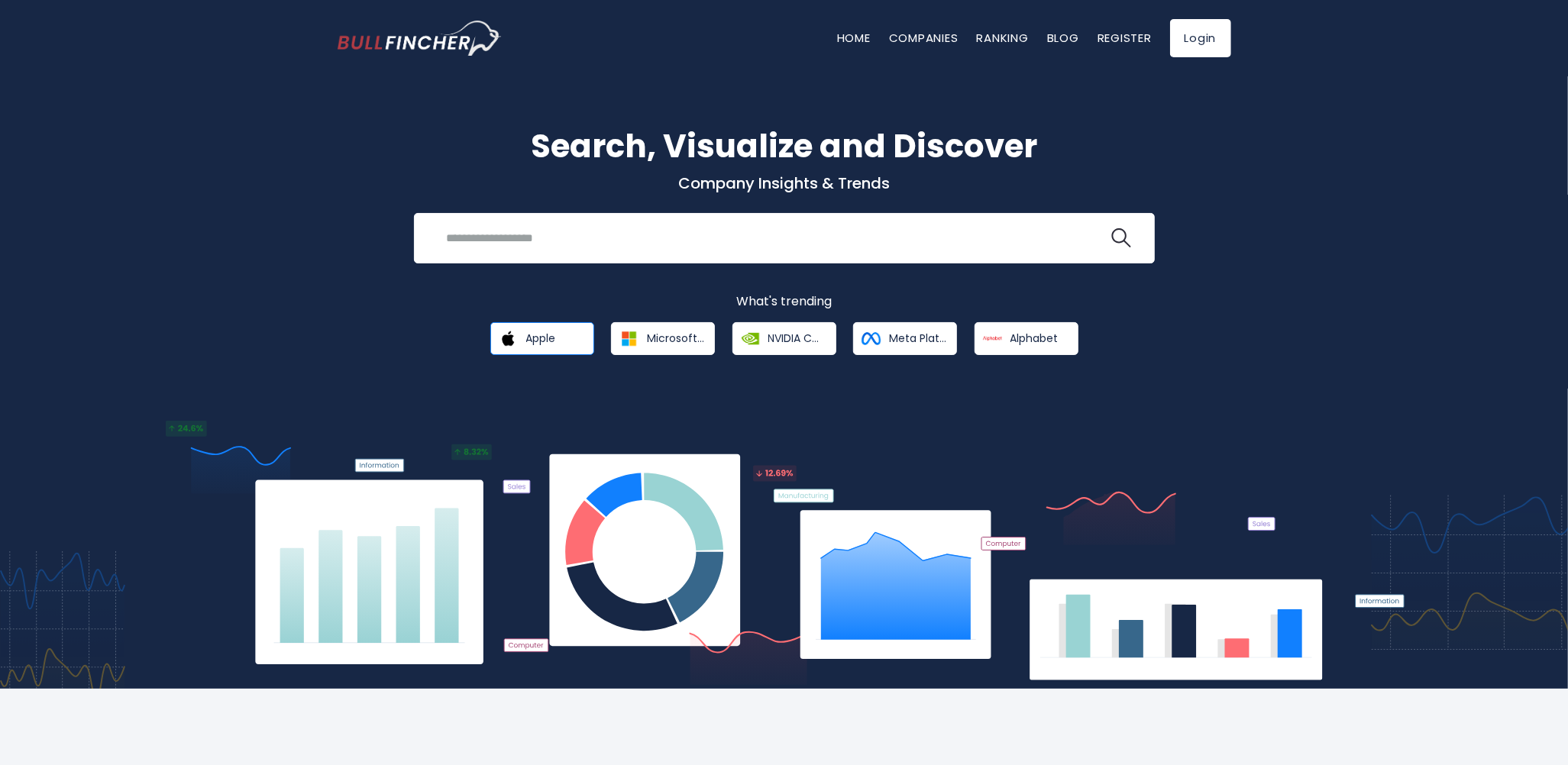
click at [546, 338] on span "Apple" at bounding box center [541, 339] width 30 height 14
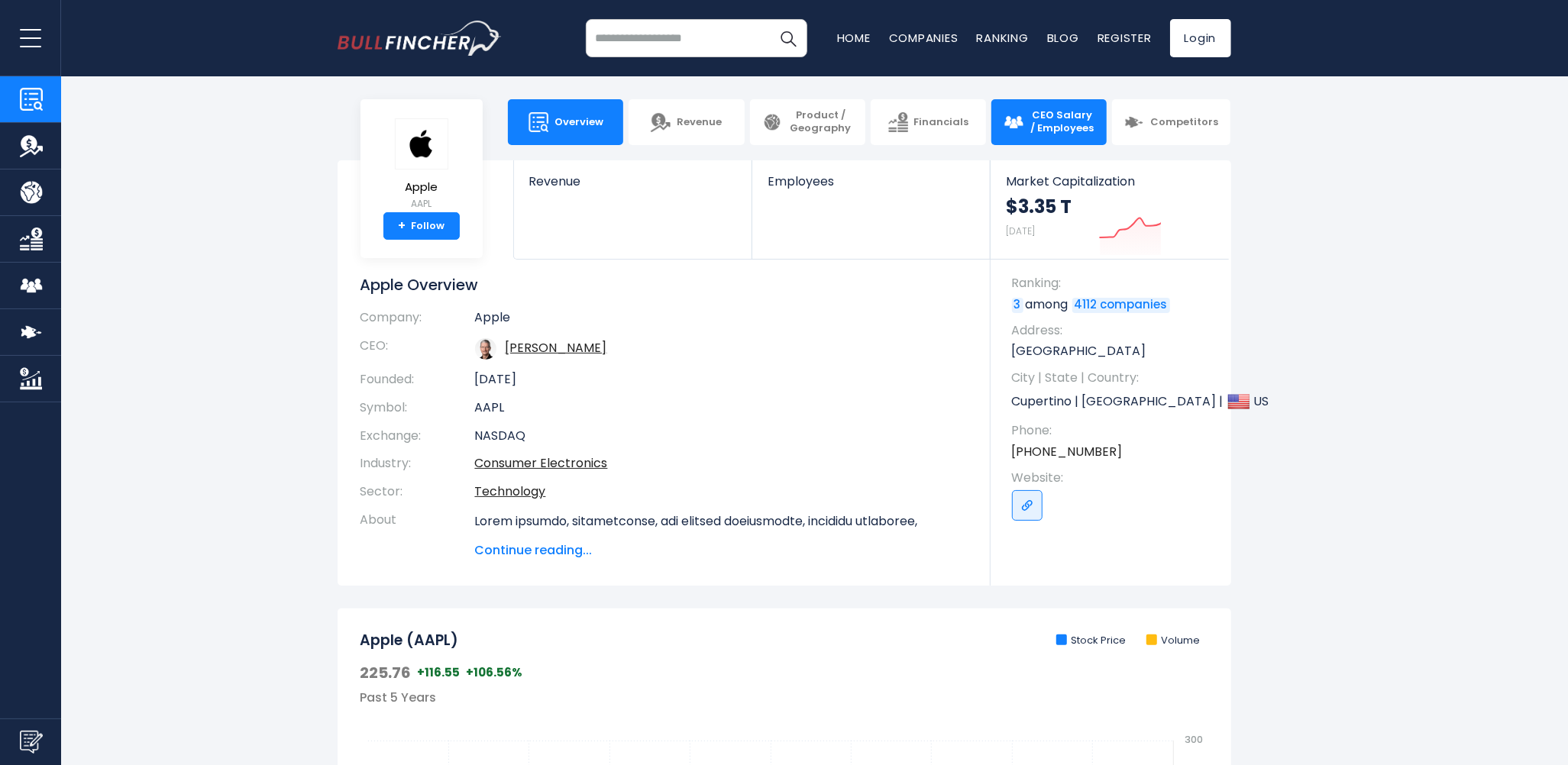
click at [1072, 122] on span "CEO Salary / Employees" at bounding box center [1062, 122] width 65 height 26
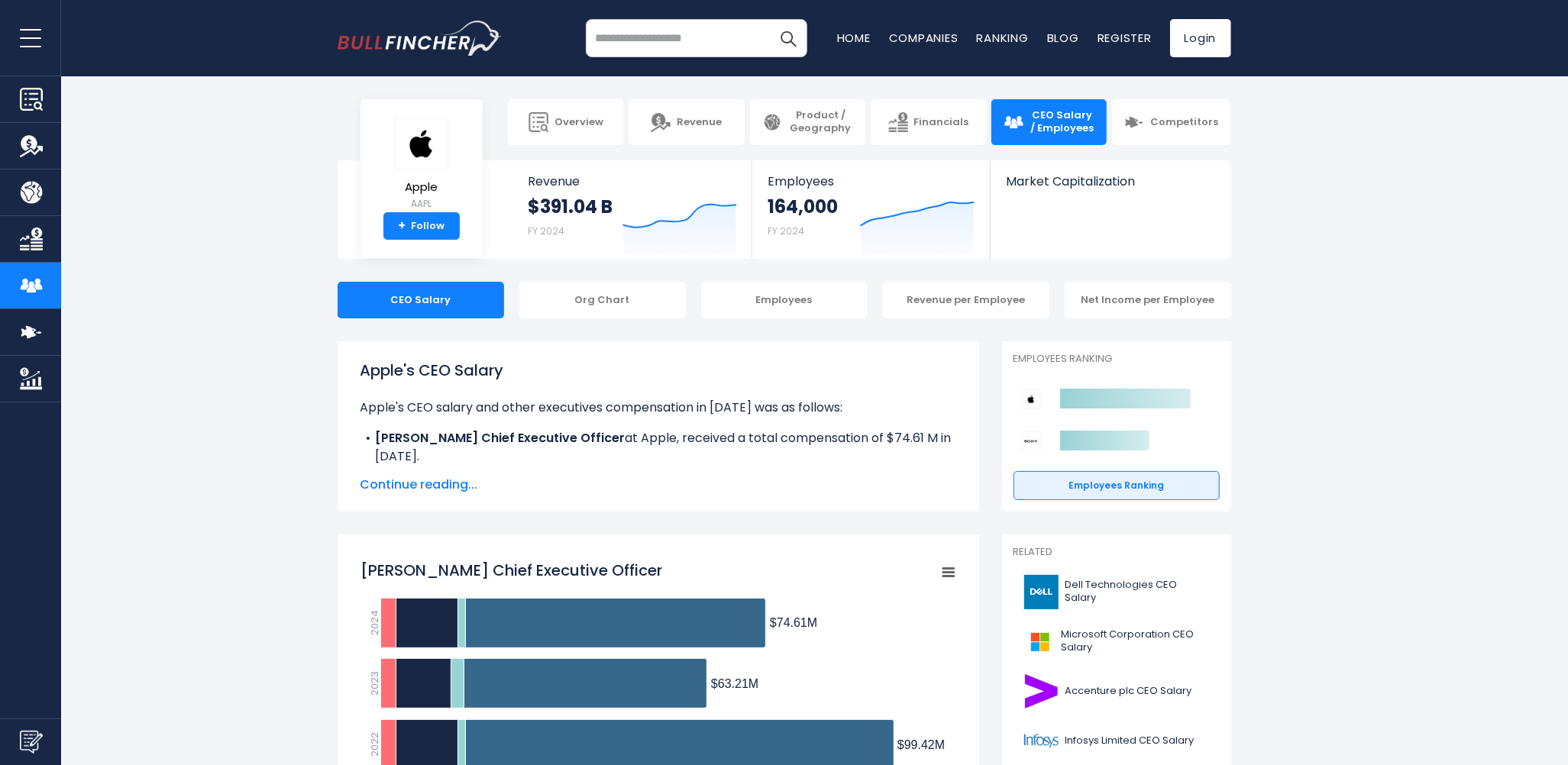
click at [29, 44] on button "open menu" at bounding box center [30, 37] width 61 height 76
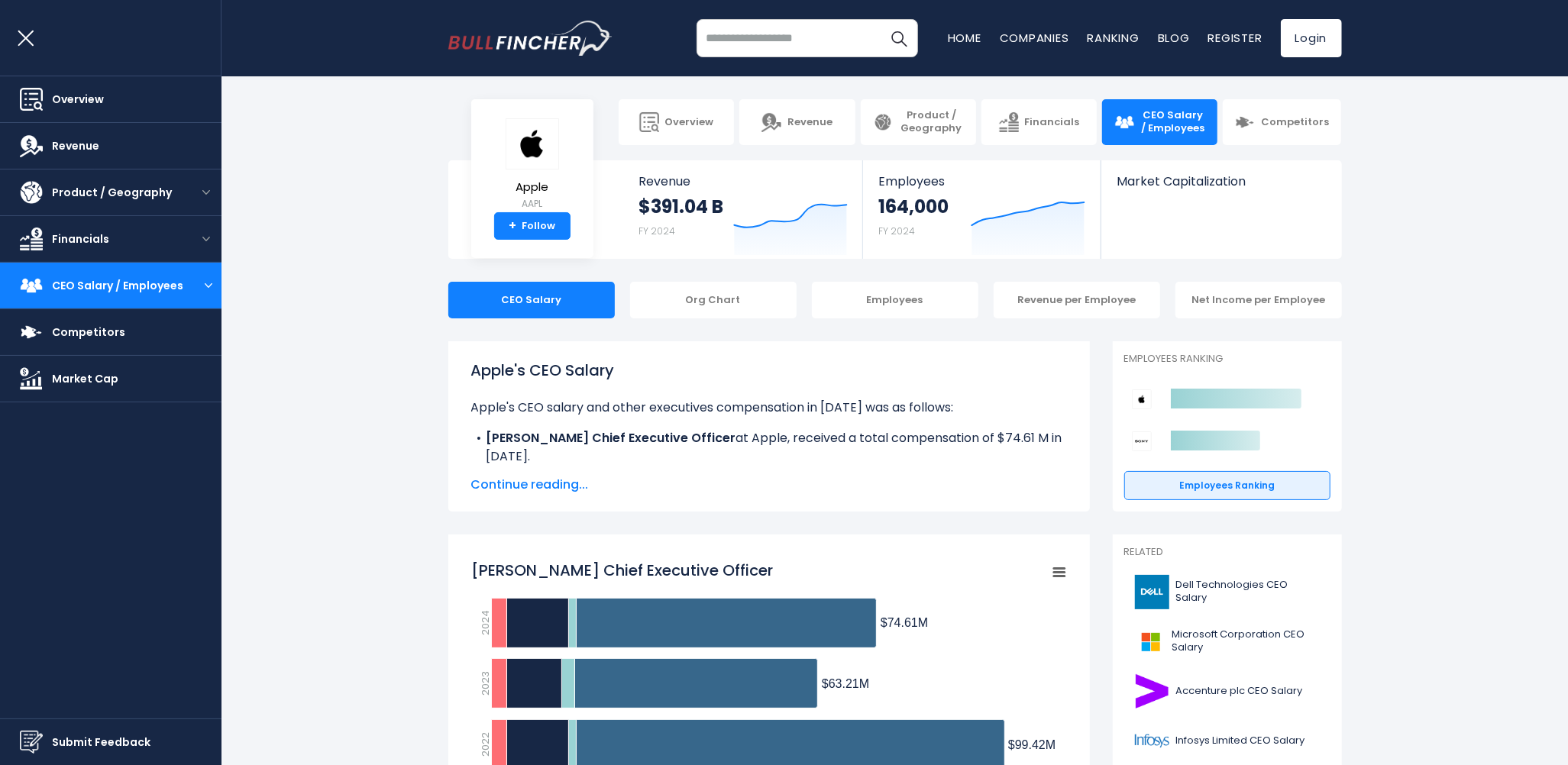
click at [202, 288] on button "open menu" at bounding box center [209, 285] width 26 height 8
